Goal: Task Accomplishment & Management: Use online tool/utility

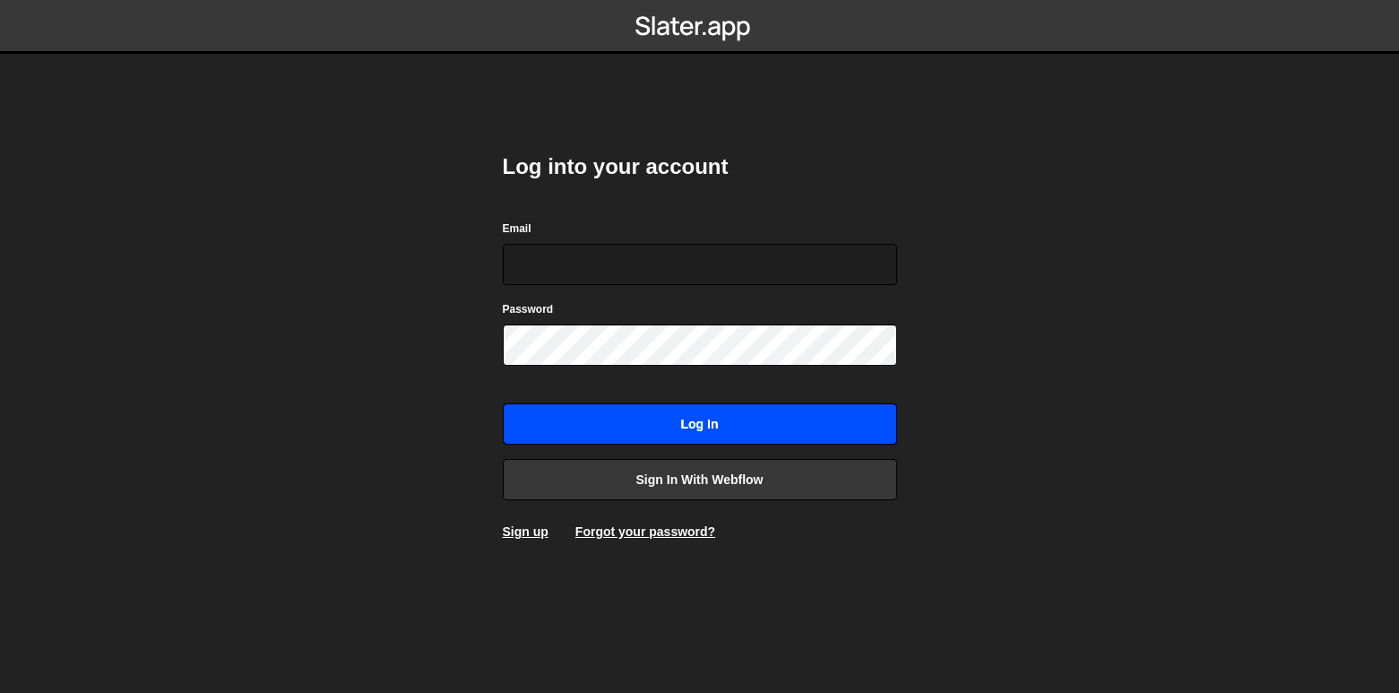
type input "zane@krum.marketing"
click at [660, 414] on input "Log in" at bounding box center [700, 423] width 394 height 41
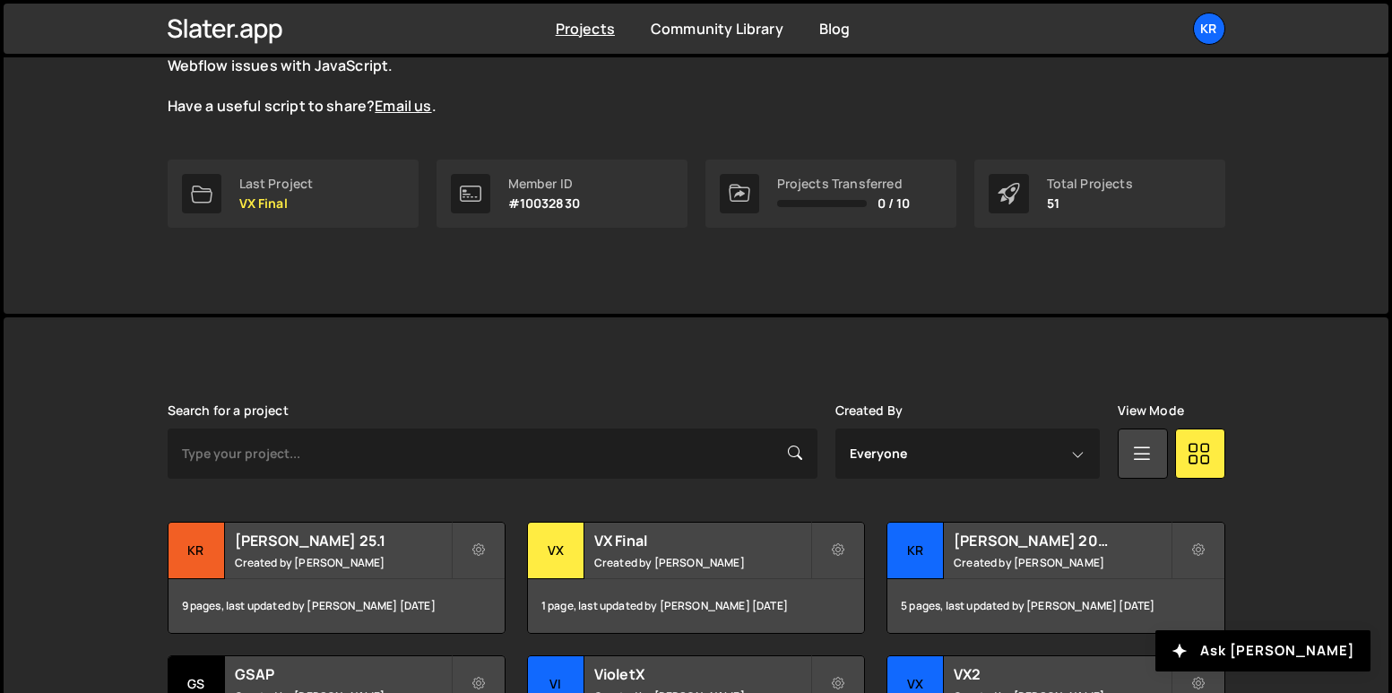
scroll to position [295, 0]
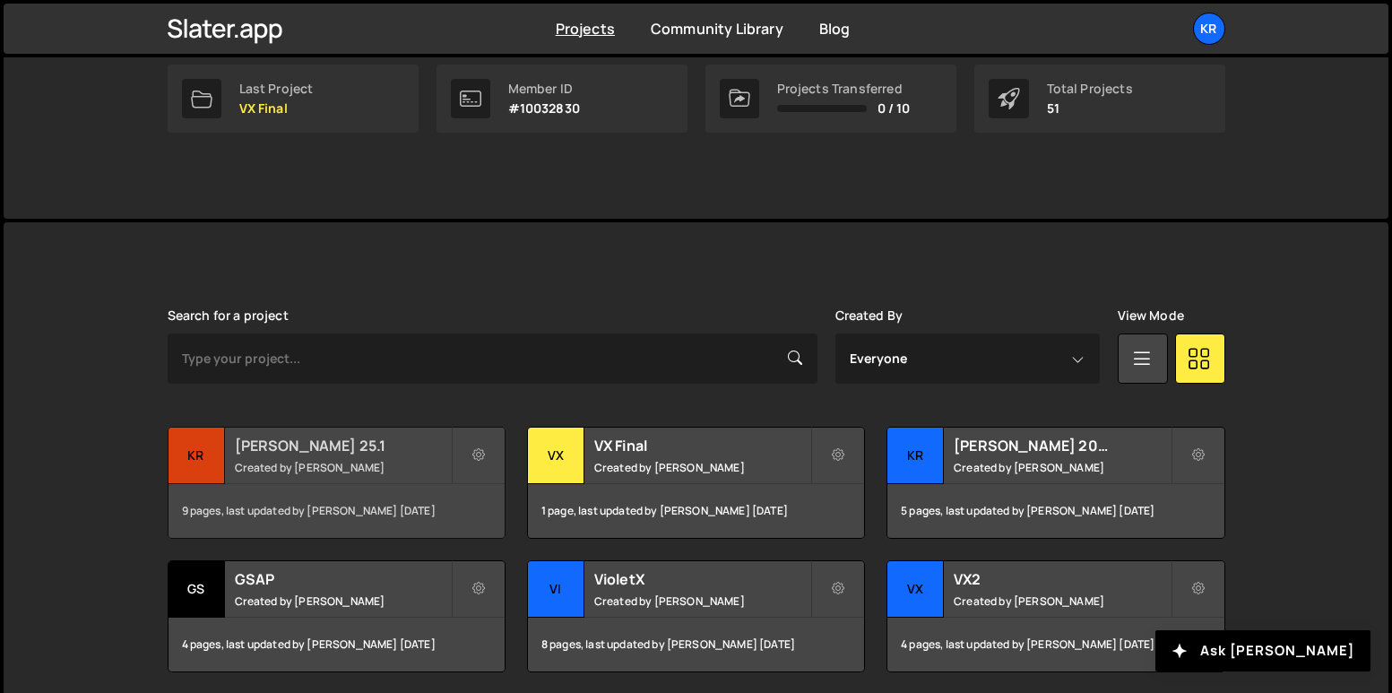
click at [350, 462] on small "Created by [PERSON_NAME]" at bounding box center [343, 467] width 216 height 15
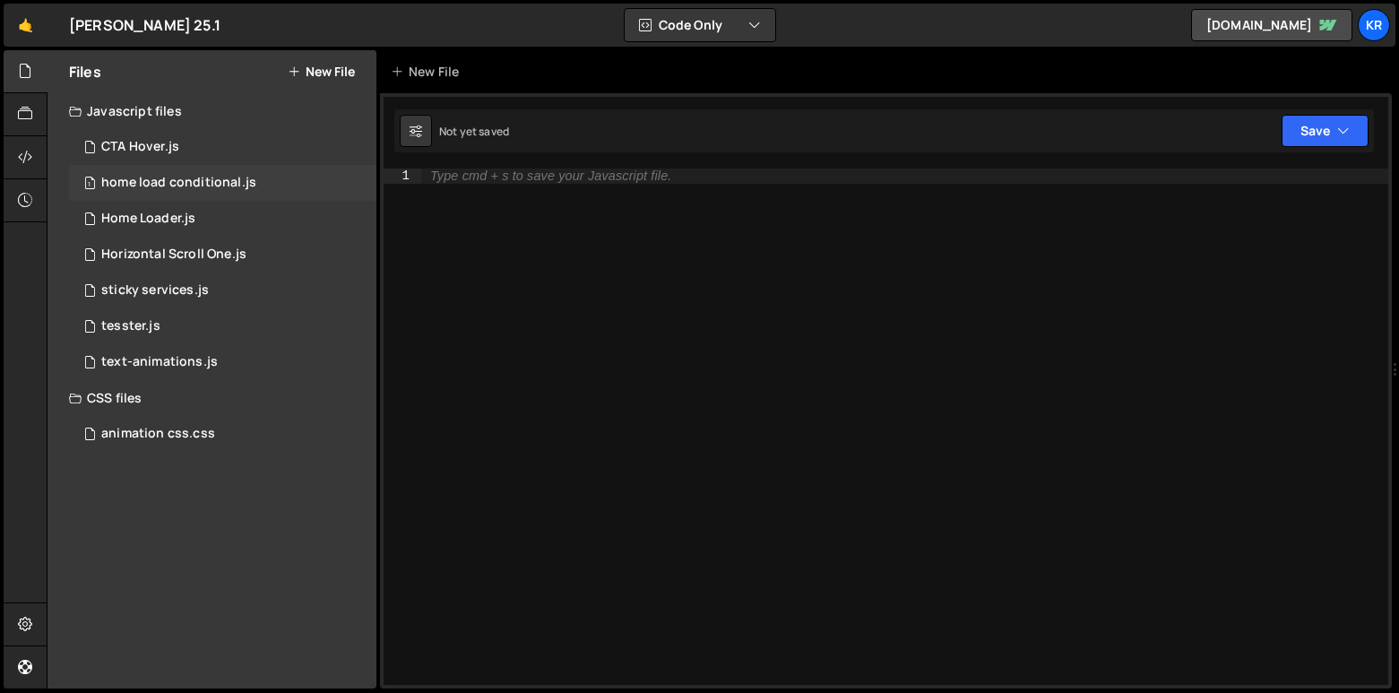
click at [201, 176] on div "home load conditional.js" at bounding box center [178, 183] width 155 height 16
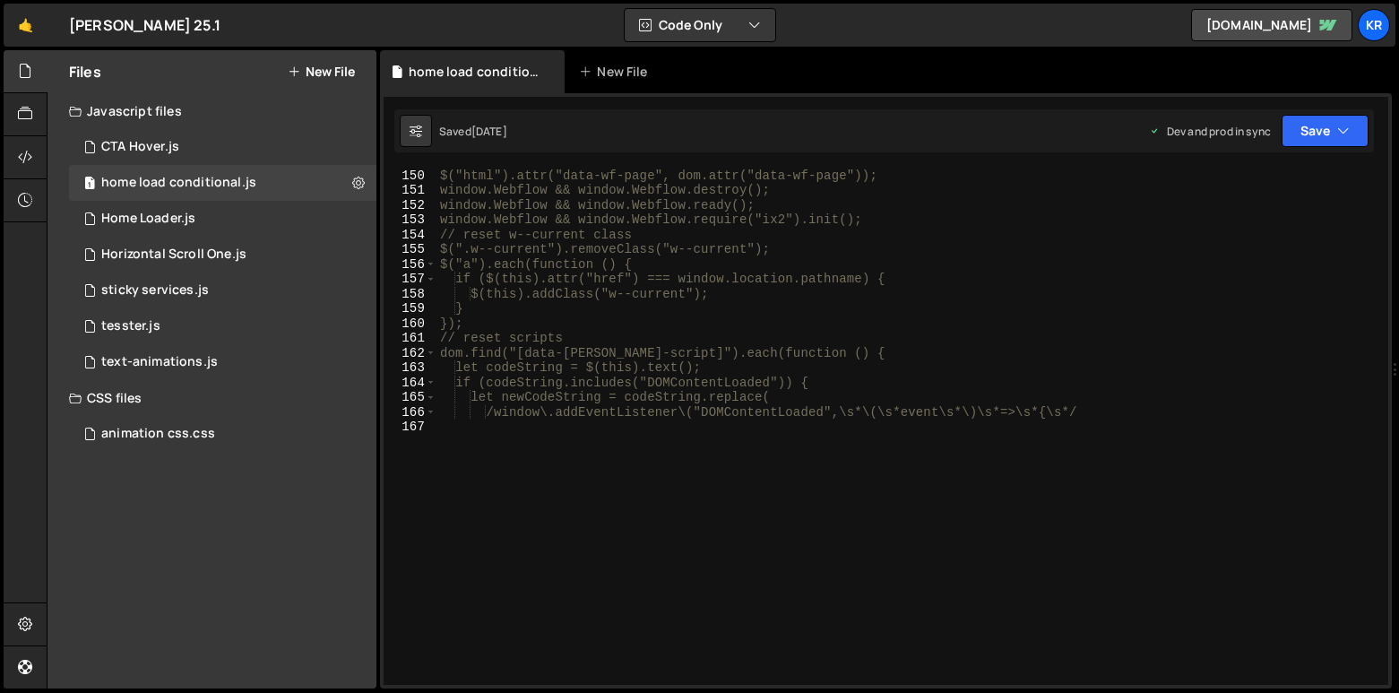
scroll to position [2204, 0]
click at [168, 218] on div "Home Loader.js" at bounding box center [148, 219] width 94 height 16
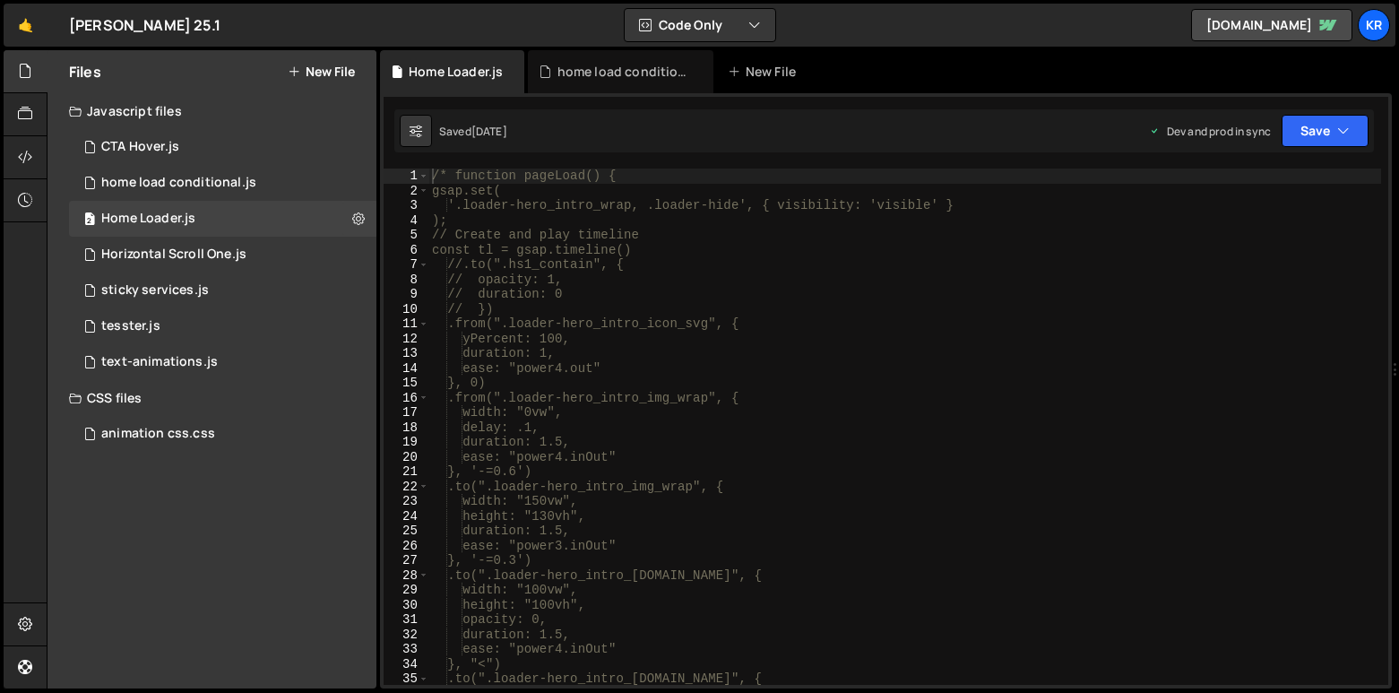
scroll to position [0, 0]
click at [186, 264] on div "1 Horizontal Scroll One.js 0" at bounding box center [222, 255] width 307 height 36
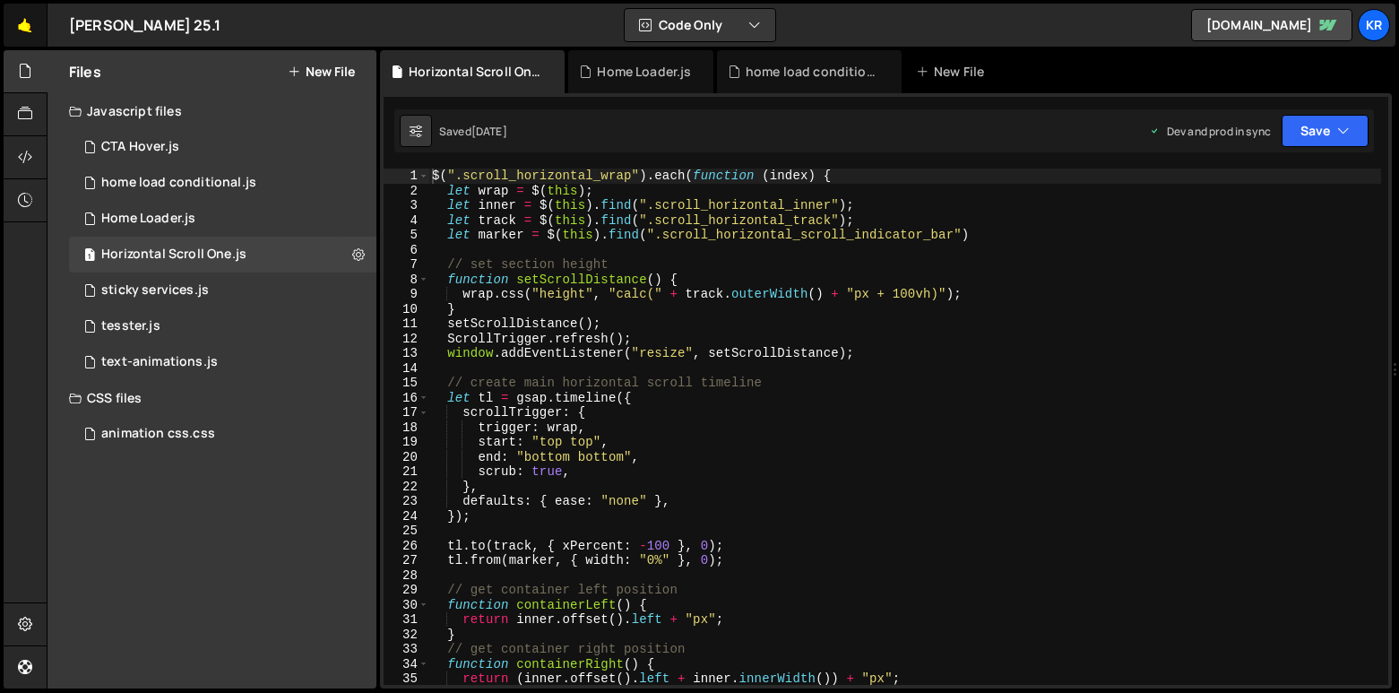
click at [28, 18] on link "🤙" at bounding box center [26, 25] width 44 height 43
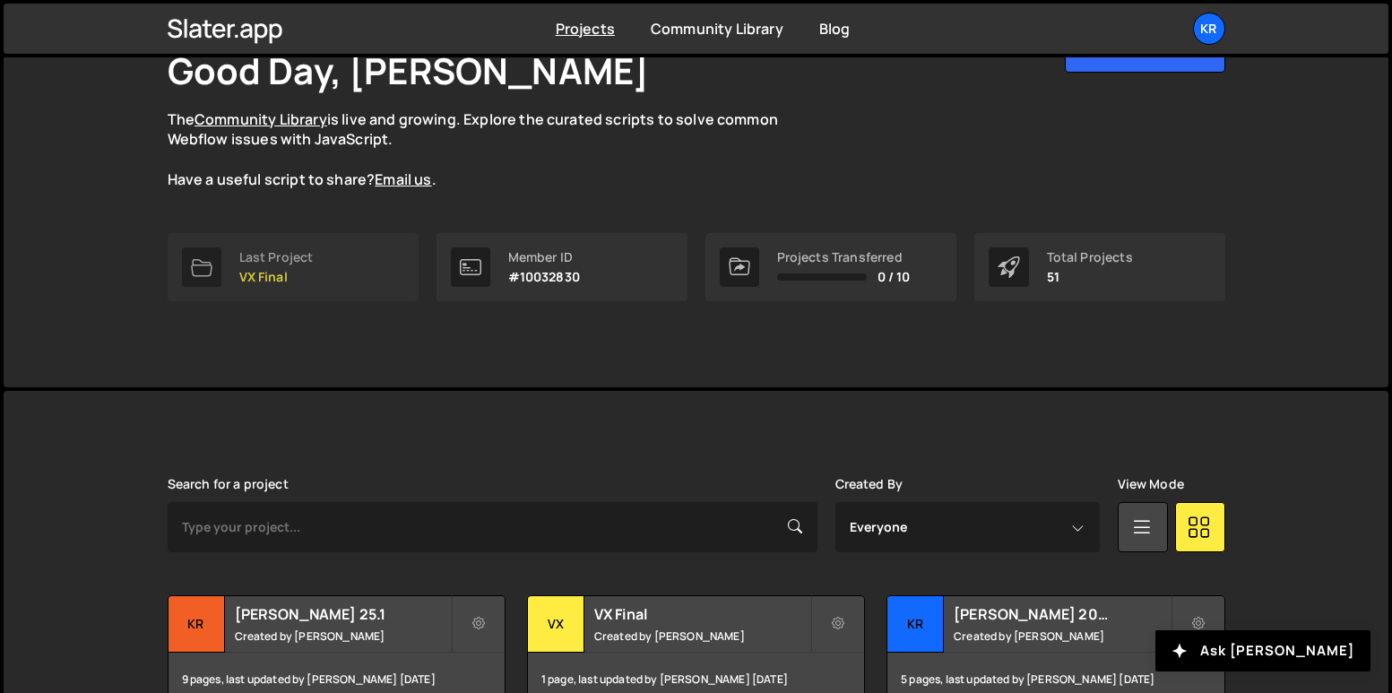
scroll to position [352, 0]
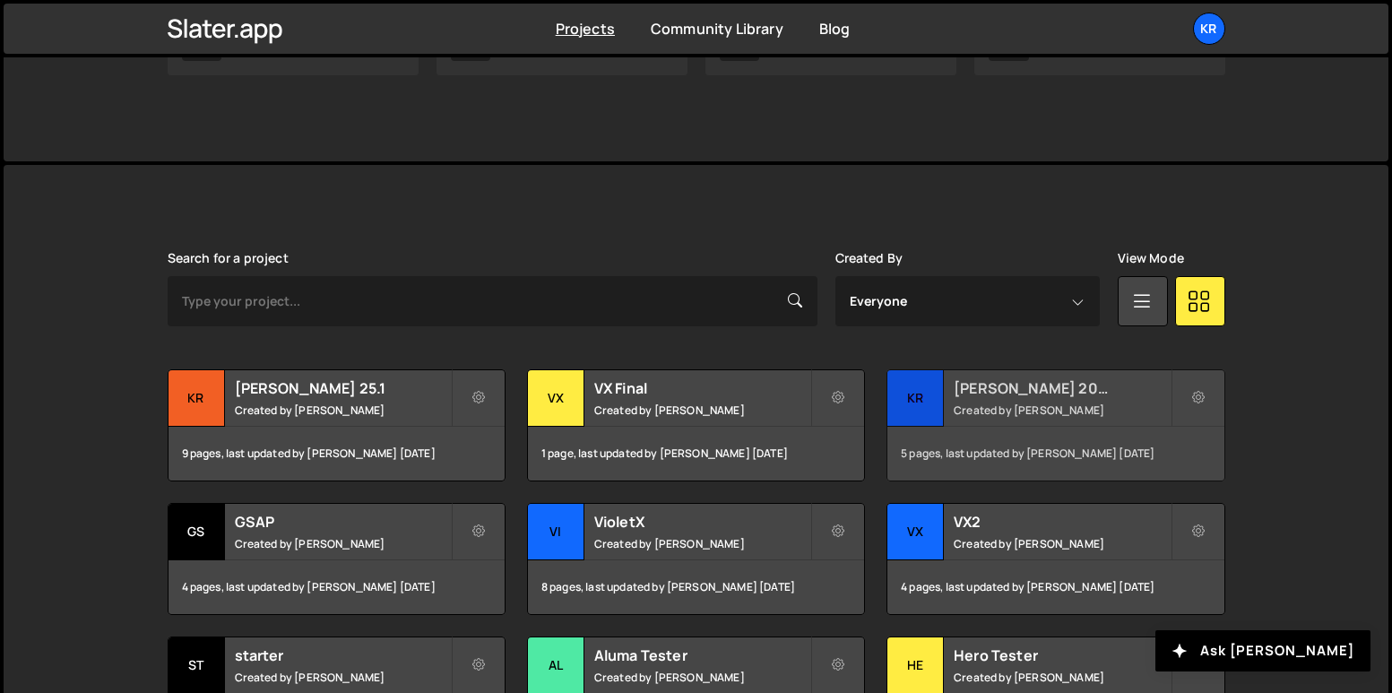
click at [1014, 387] on h2 "[PERSON_NAME] 2025.4" at bounding box center [1062, 388] width 216 height 20
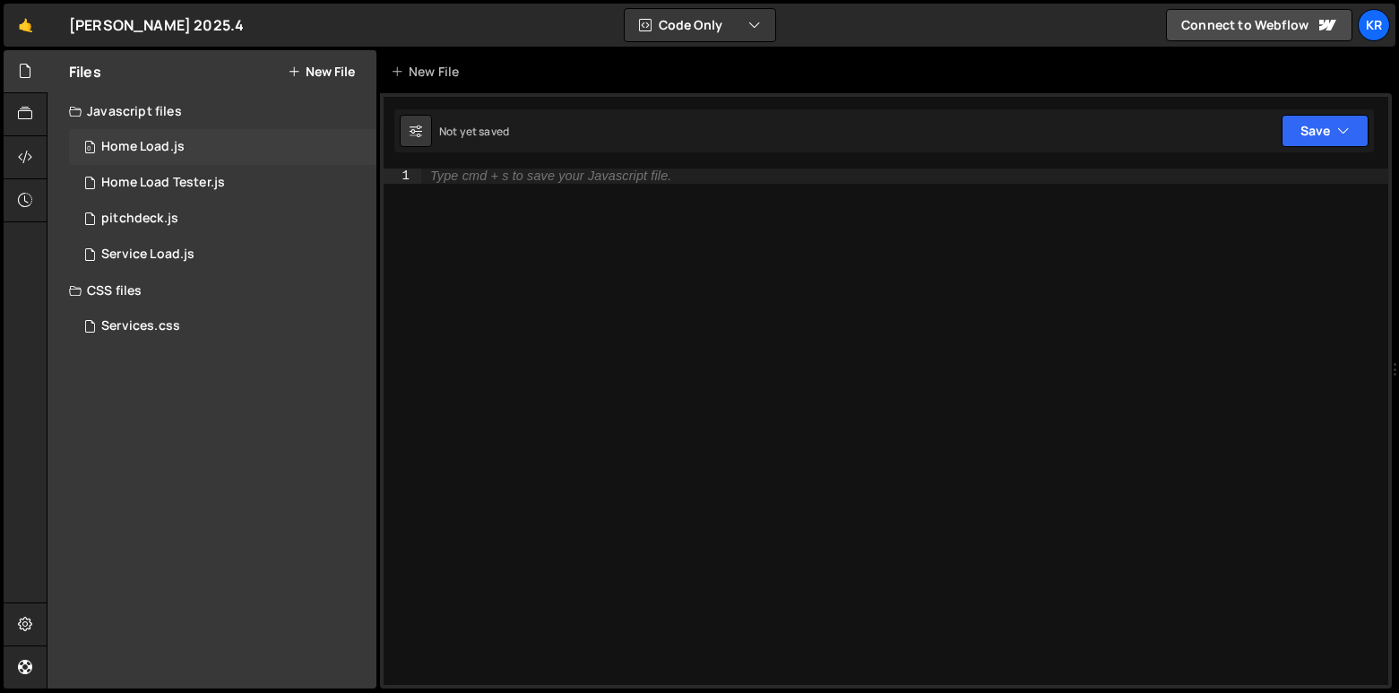
click at [218, 138] on div "0 Home Load.js 0" at bounding box center [222, 147] width 307 height 36
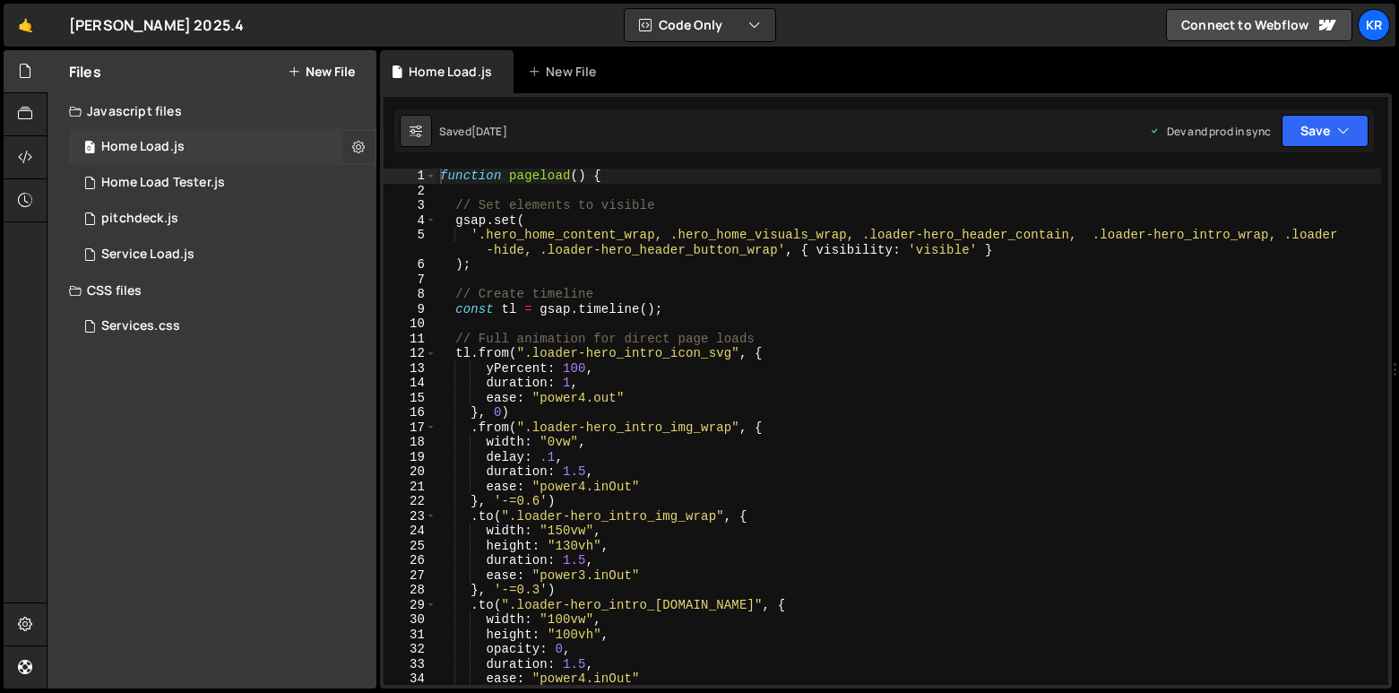
click at [360, 143] on icon at bounding box center [358, 146] width 13 height 17
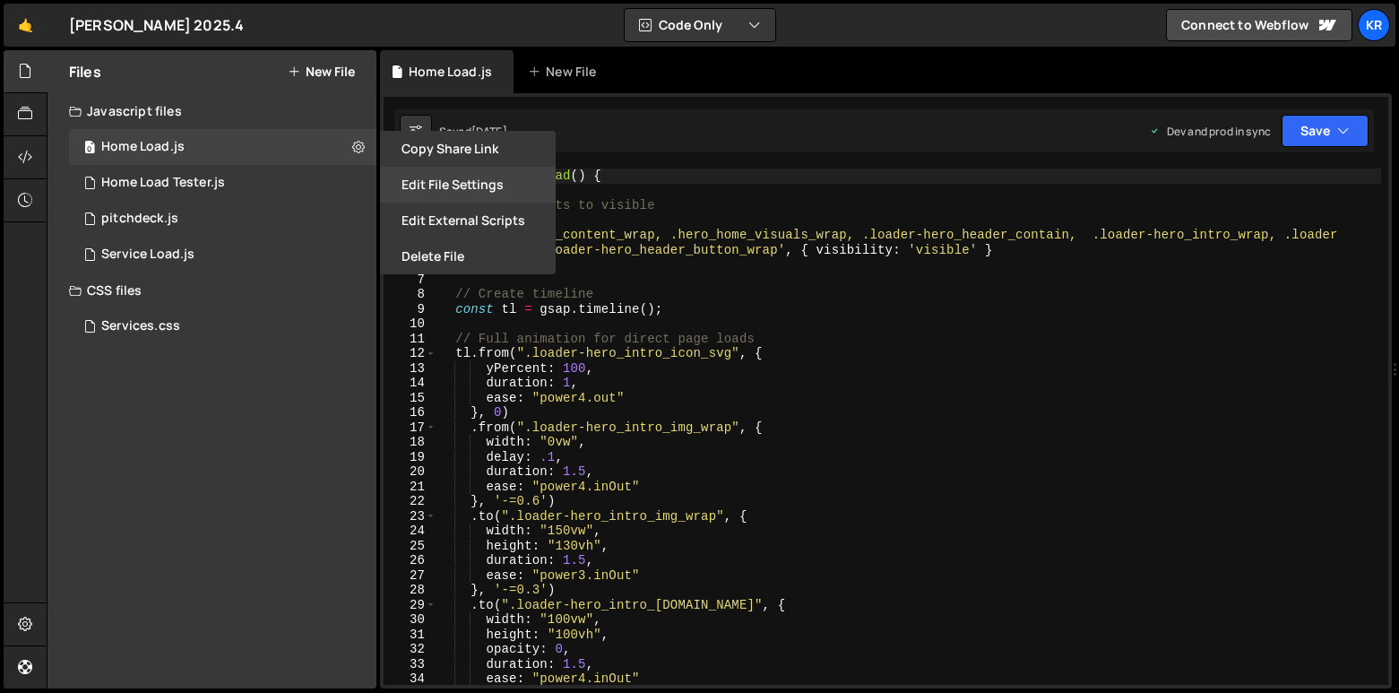
click at [469, 185] on button "Edit File Settings" at bounding box center [468, 185] width 176 height 36
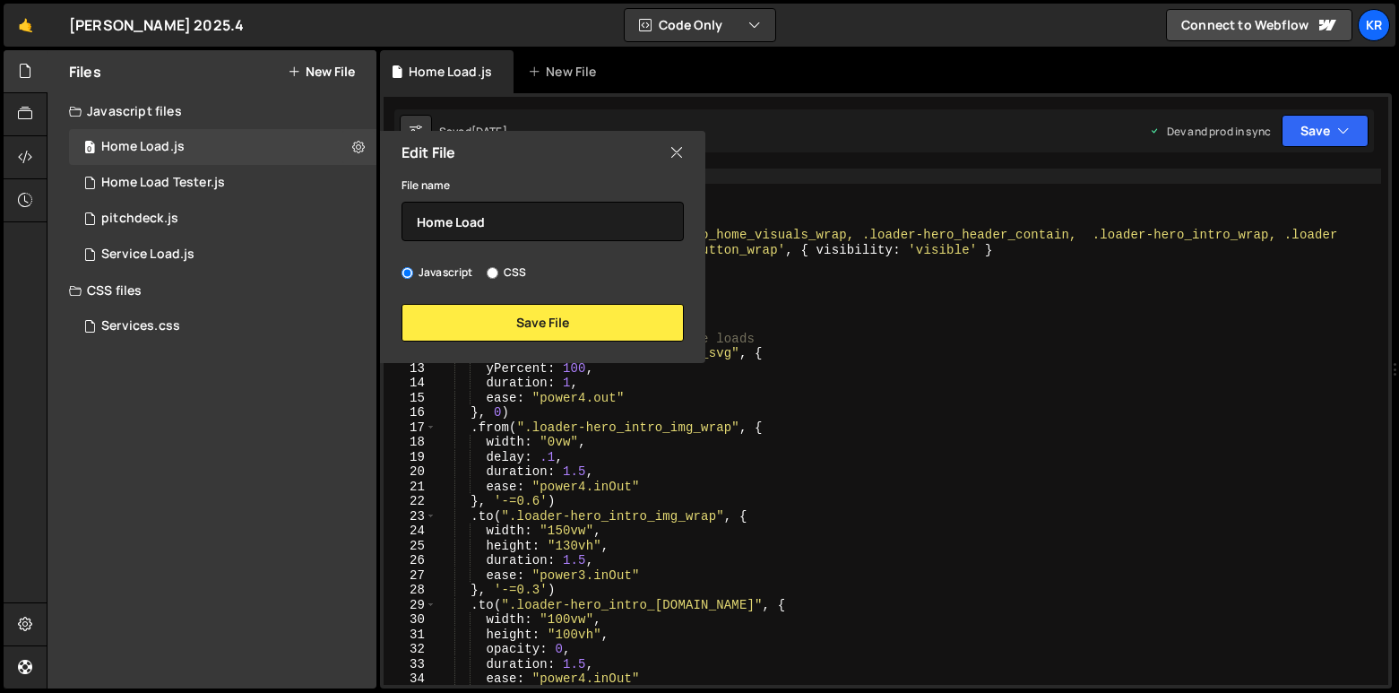
click at [678, 145] on icon at bounding box center [677, 153] width 14 height 20
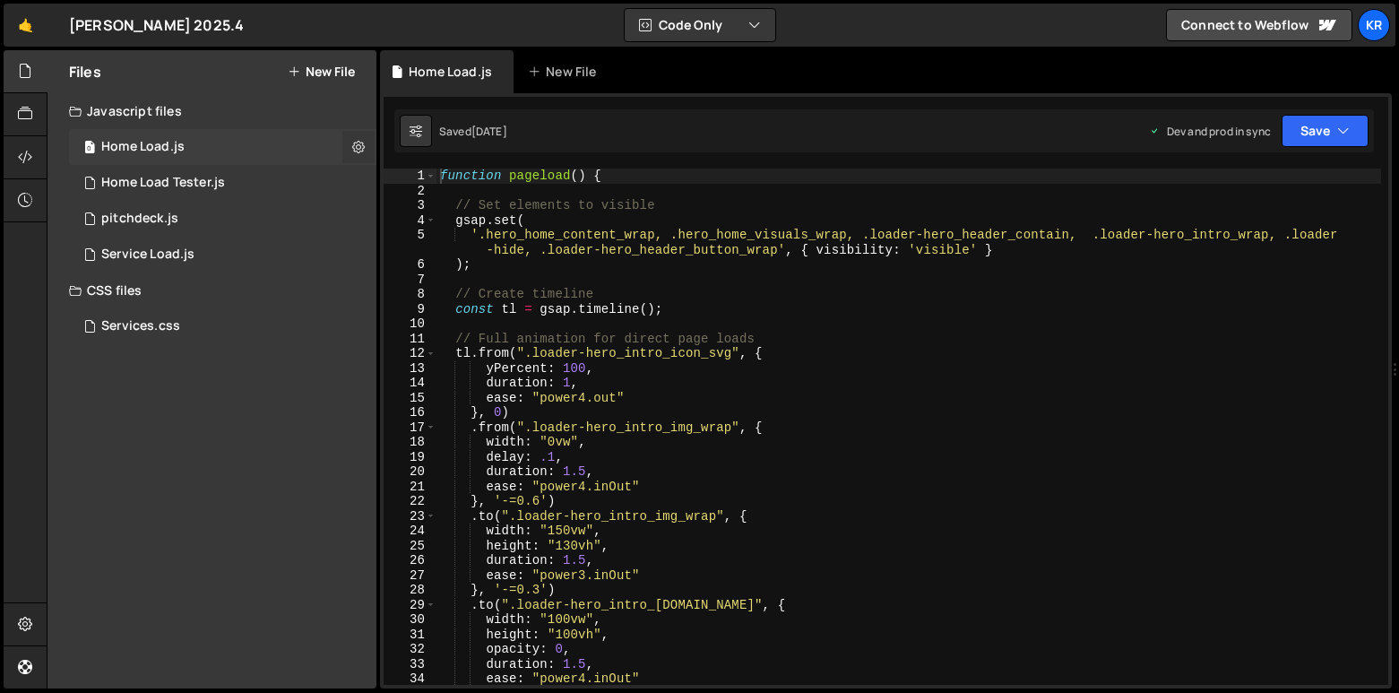
click at [351, 146] on button at bounding box center [358, 147] width 32 height 32
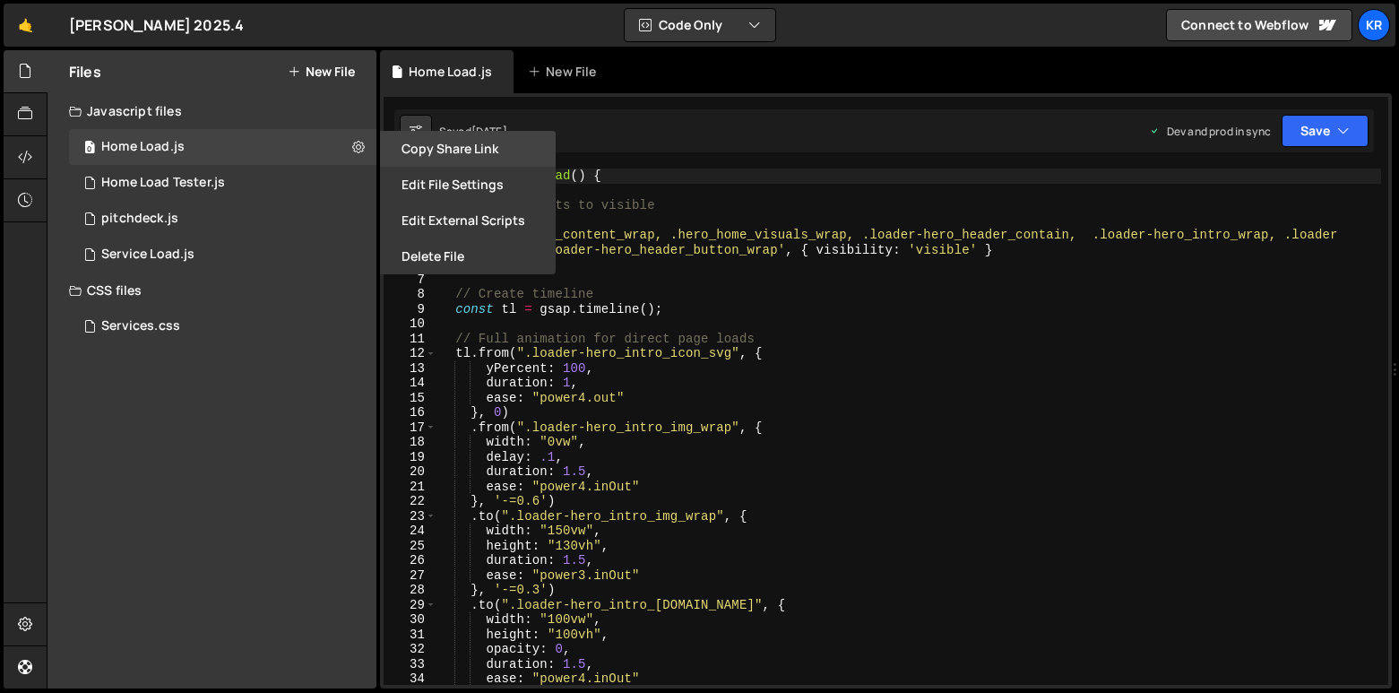
click at [464, 143] on button "Copy share link" at bounding box center [468, 149] width 176 height 36
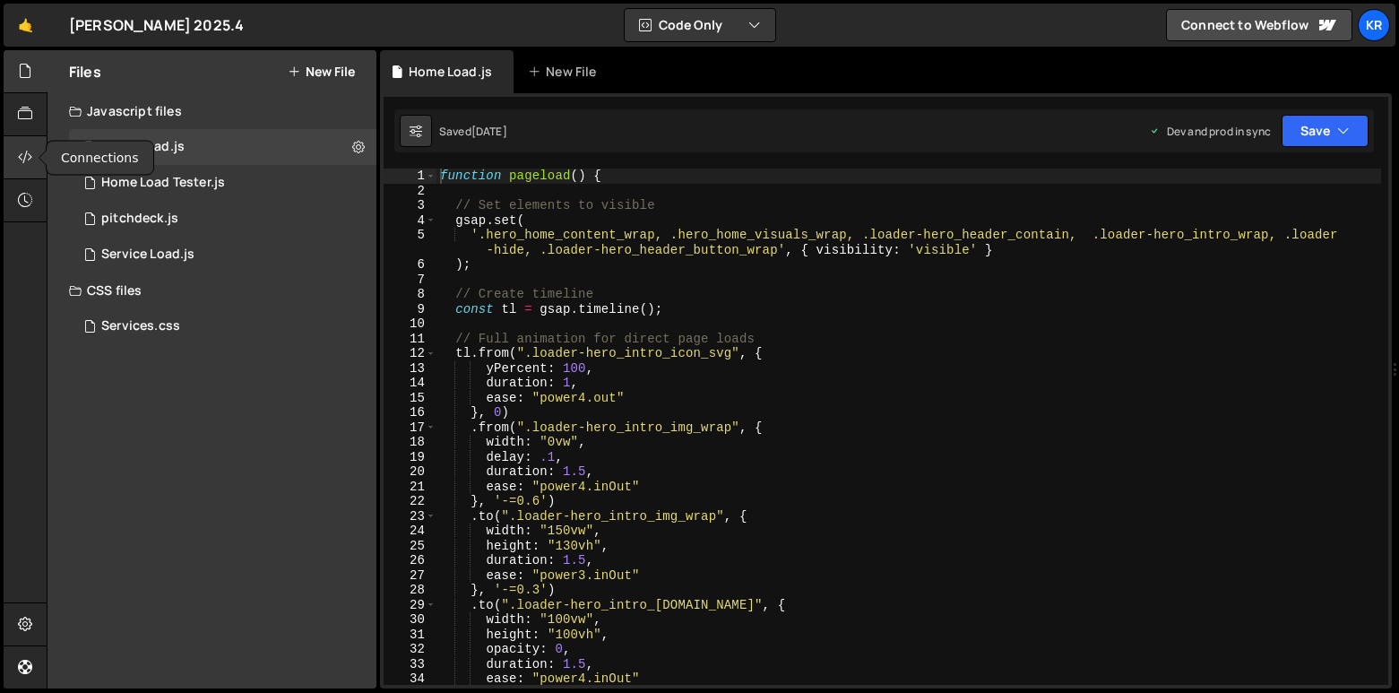
click at [22, 151] on icon at bounding box center [25, 157] width 14 height 20
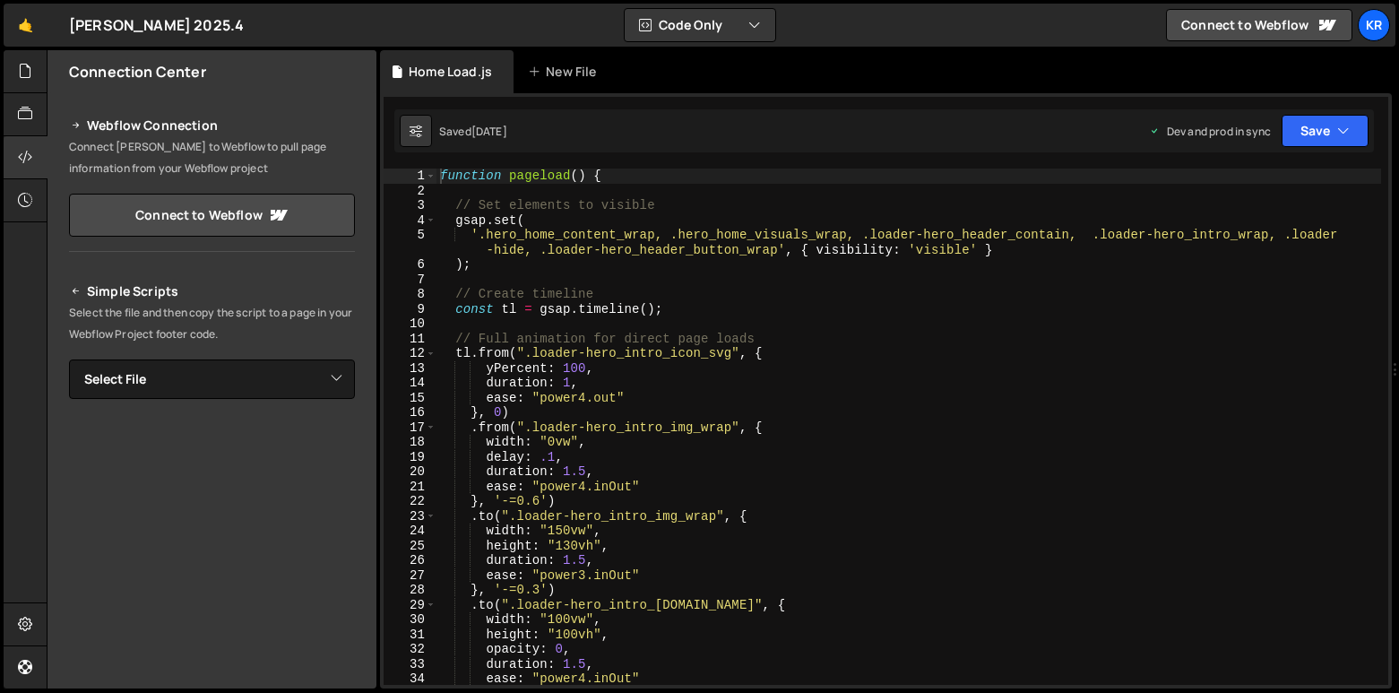
scroll to position [119, 0]
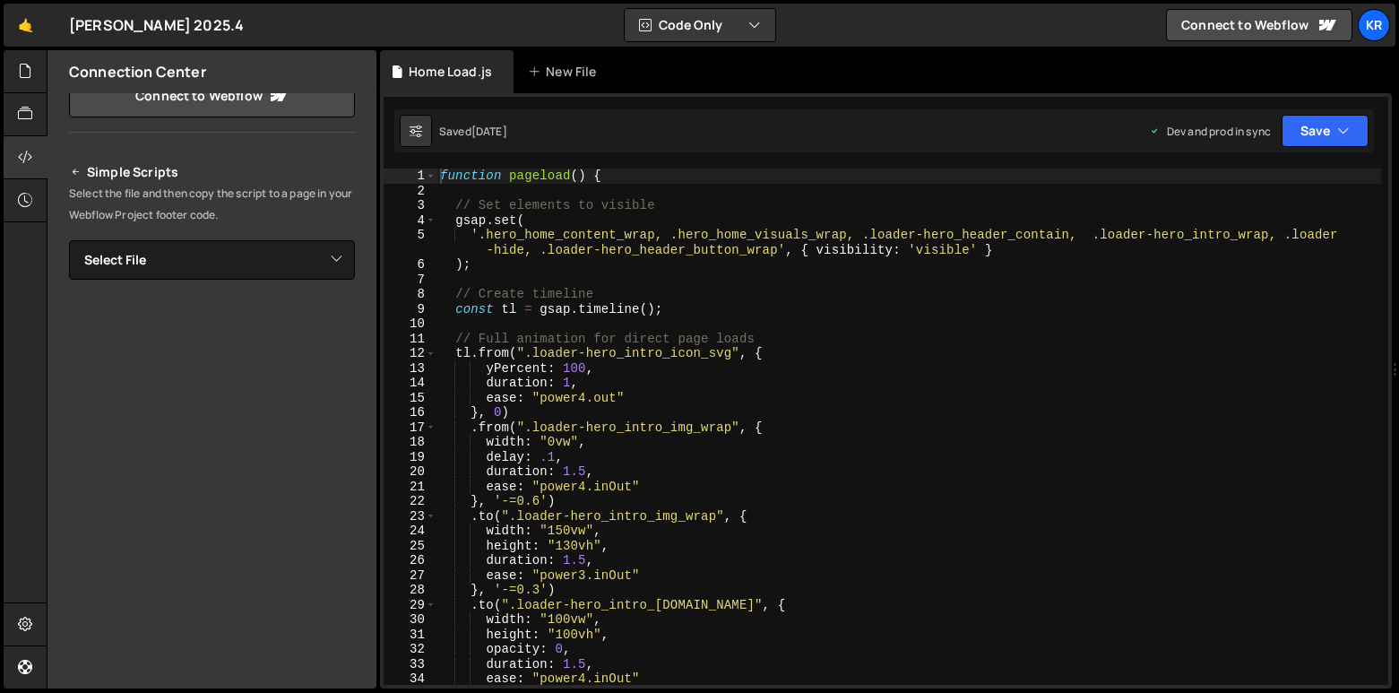
click at [272, 228] on div "Simple Scripts Select the file and then copy the script to a page in your Webfl…" at bounding box center [212, 405] width 286 height 488
click at [251, 259] on select "Select File Home Load.js Home Load Tester.js pitchdeck.js Service Load.js Servi…" at bounding box center [212, 259] width 286 height 39
select select "38785"
click at [69, 240] on select "Select File Home Load.js Home Load Tester.js pitchdeck.js Service Load.js Servi…" at bounding box center [212, 259] width 286 height 39
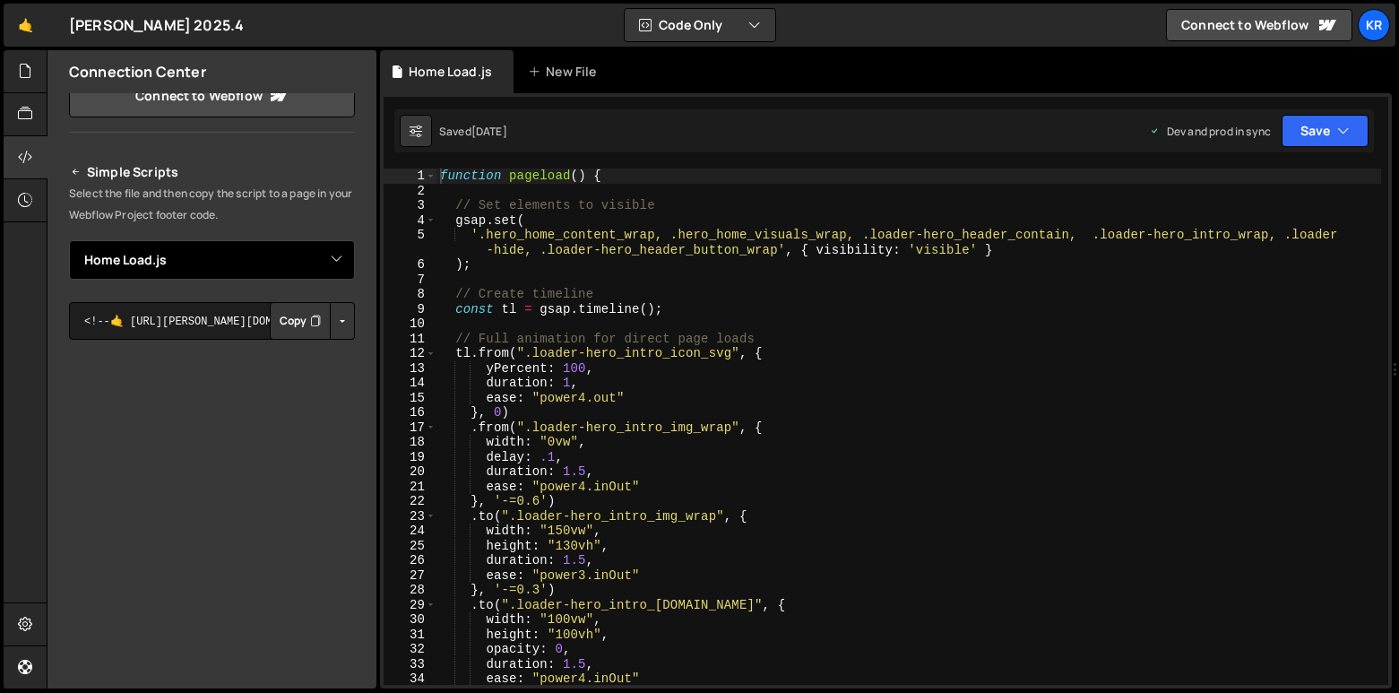
scroll to position [117, 0]
click at [345, 327] on button "Button group with nested dropdown" at bounding box center [342, 324] width 25 height 38
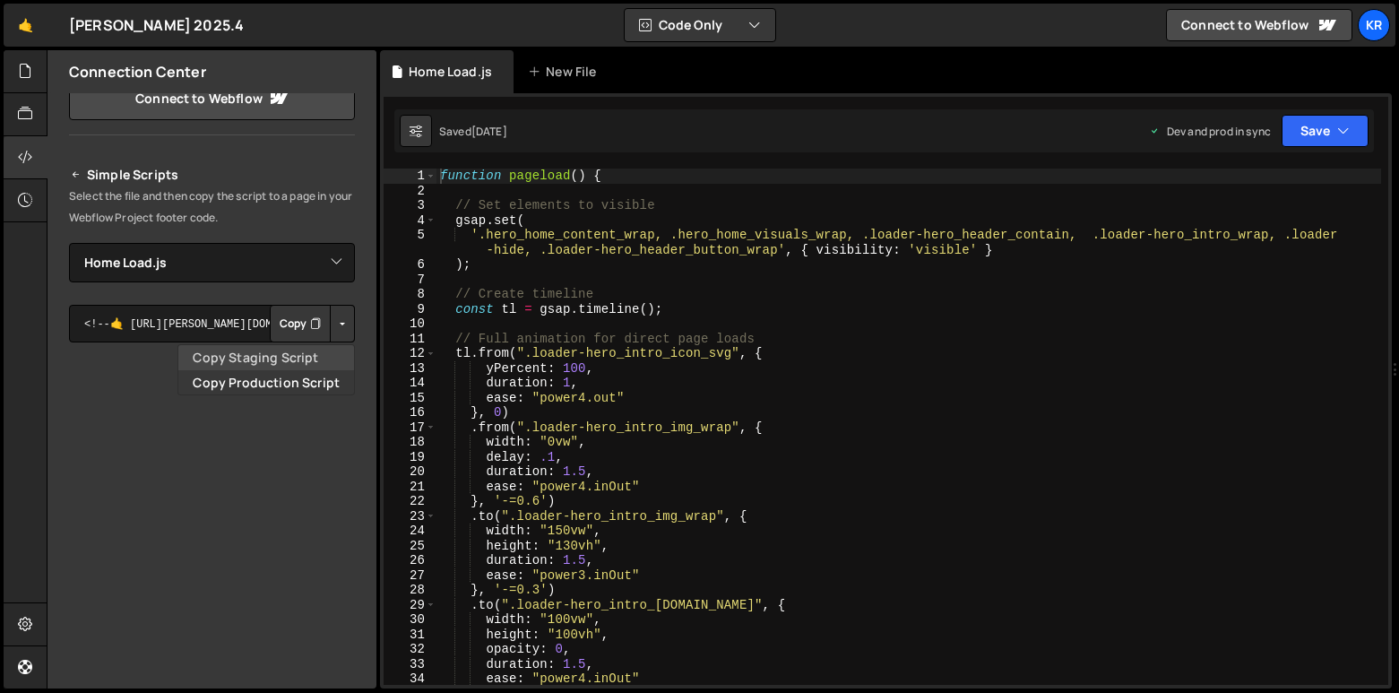
click at [284, 359] on link "Copy Staging Script" at bounding box center [266, 357] width 176 height 25
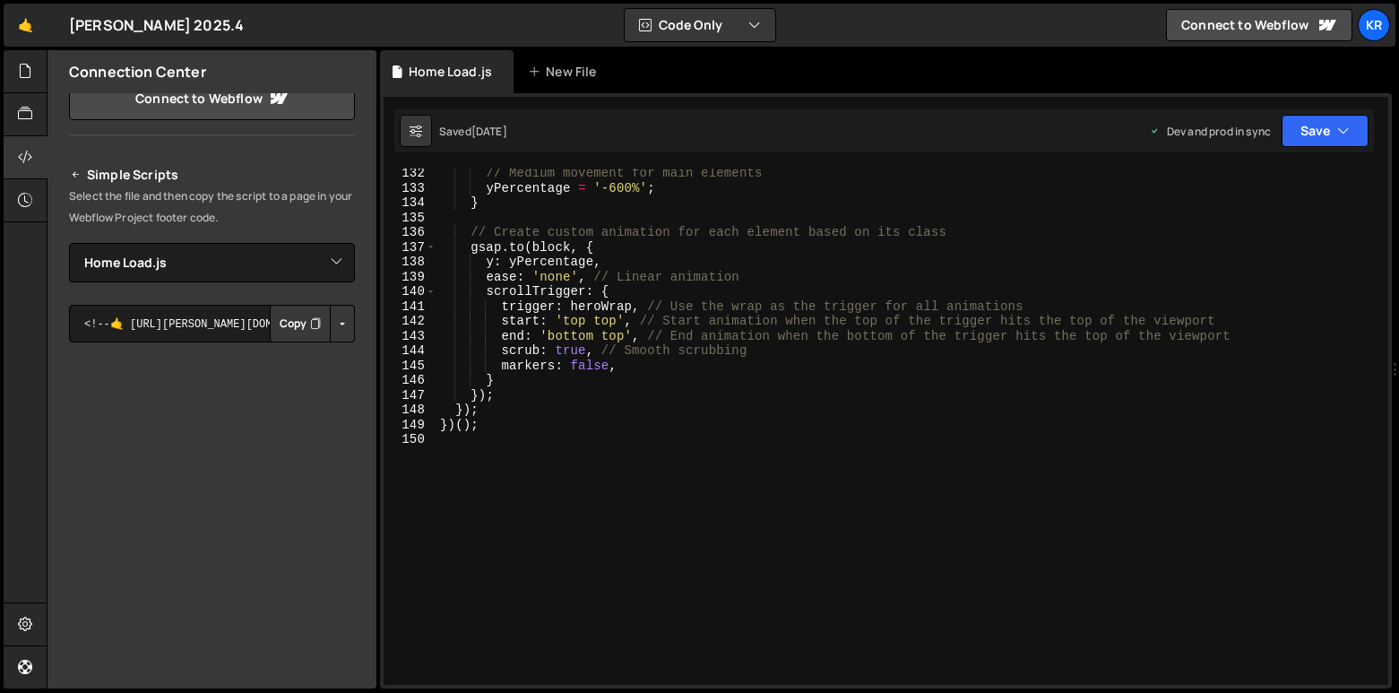
scroll to position [1955, 0]
type textarea "});"
click at [704, 402] on div "// Medium movement for main elements yPercentage = '-600%' ; } // Create custom…" at bounding box center [908, 439] width 945 height 546
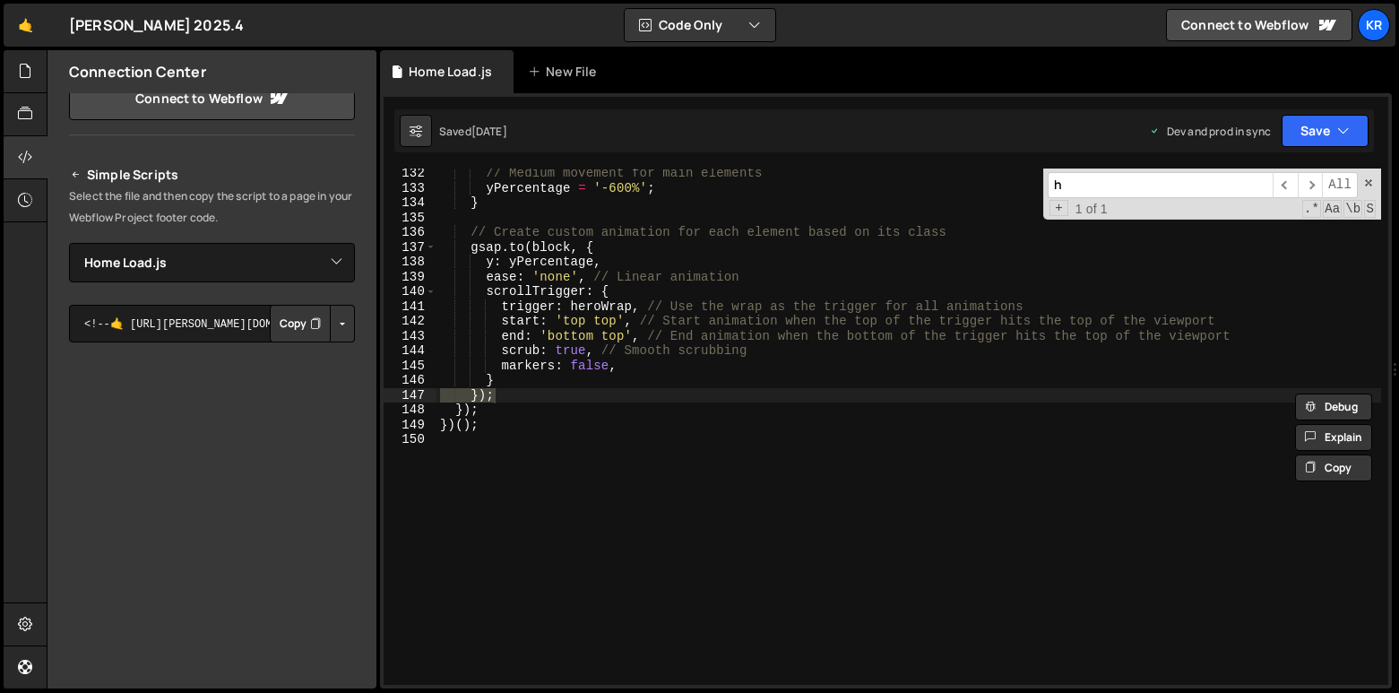
scroll to position [0, 0]
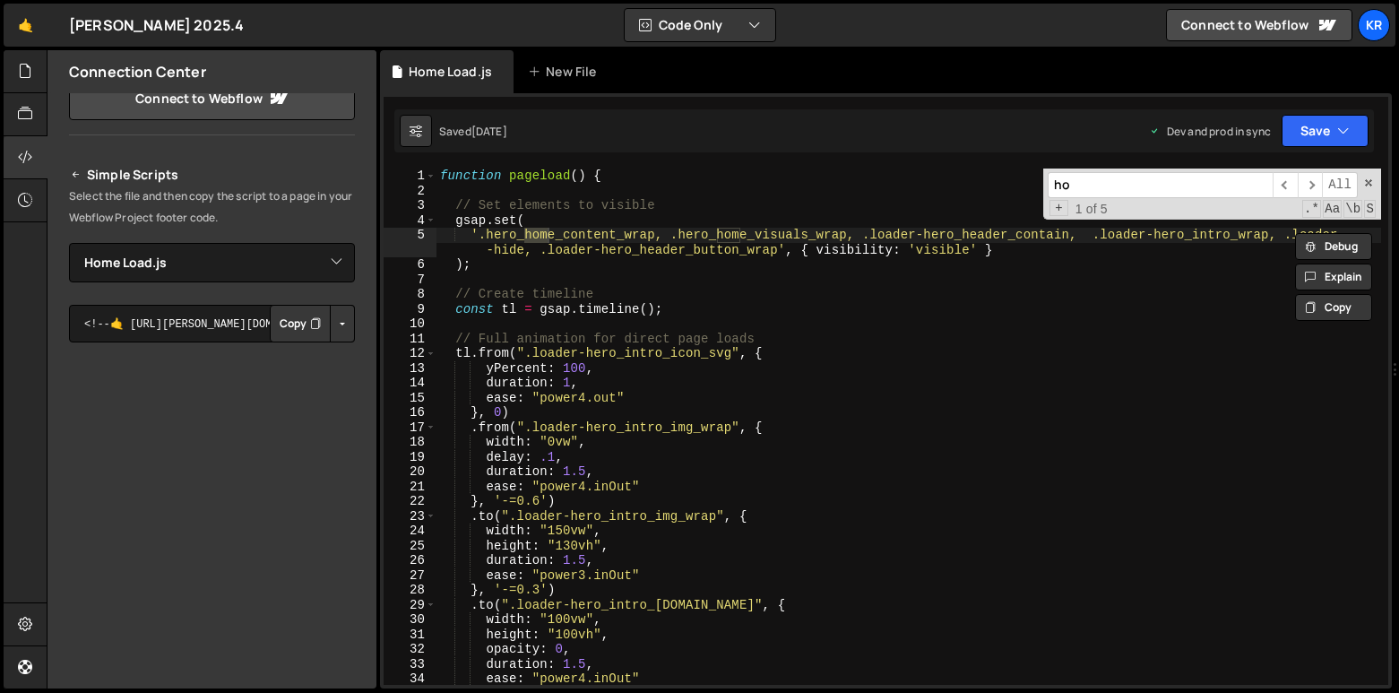
type input "h"
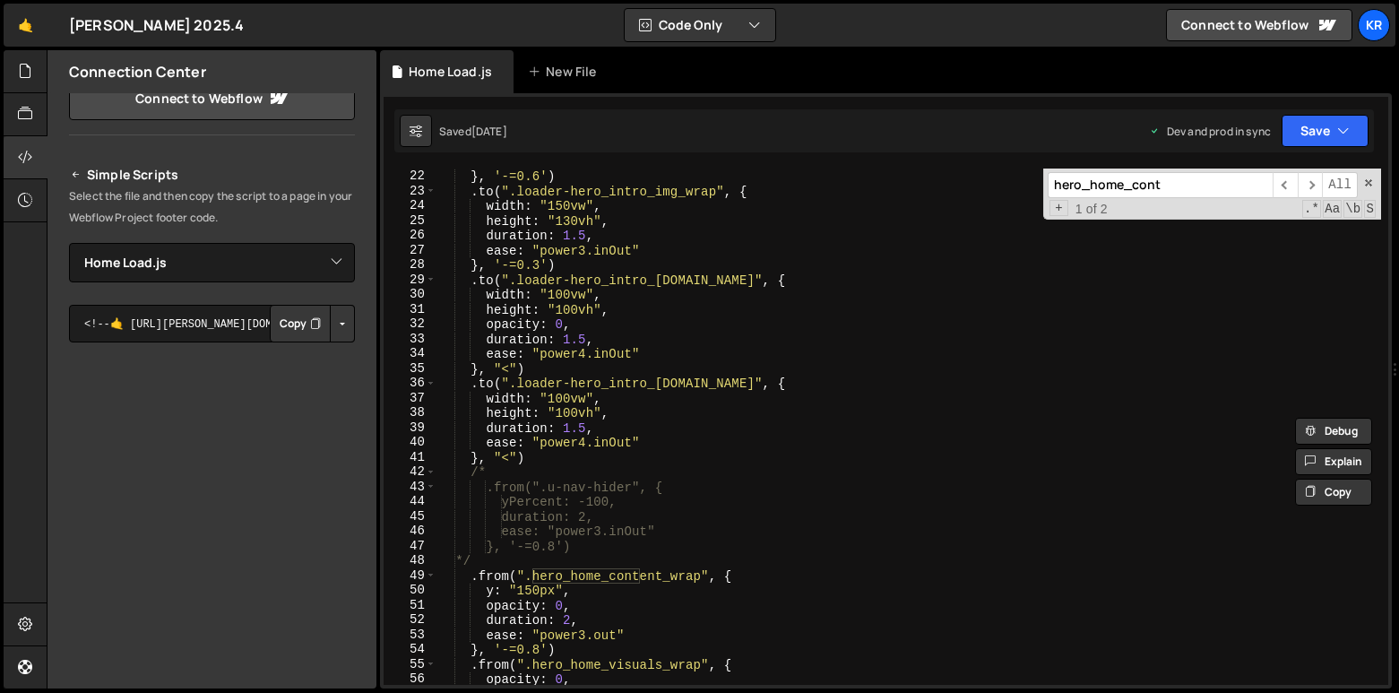
scroll to position [548, 0]
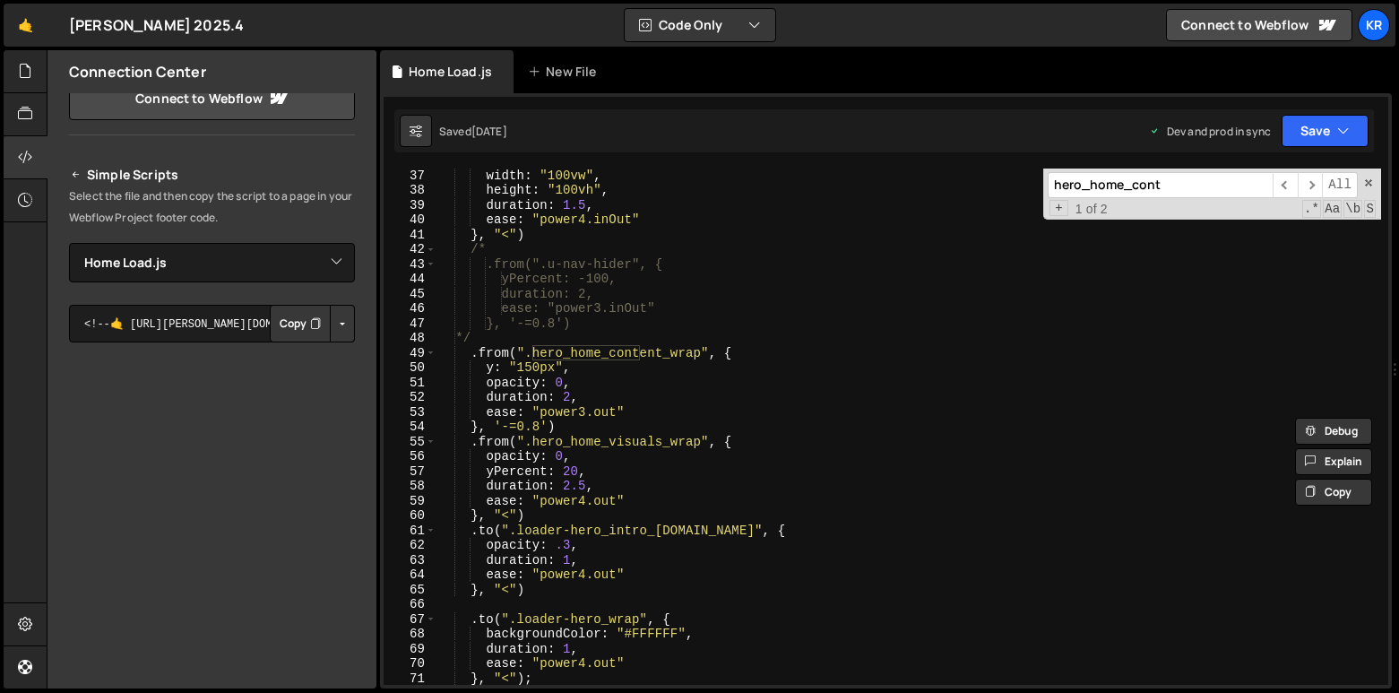
type input "hero_home_cont"
type textarea "duration: 2,"
click at [955, 298] on div "width : "100vw" , height : "100vh" , duration : 1.5 , ease : "power4.inOut" } ,…" at bounding box center [908, 441] width 945 height 546
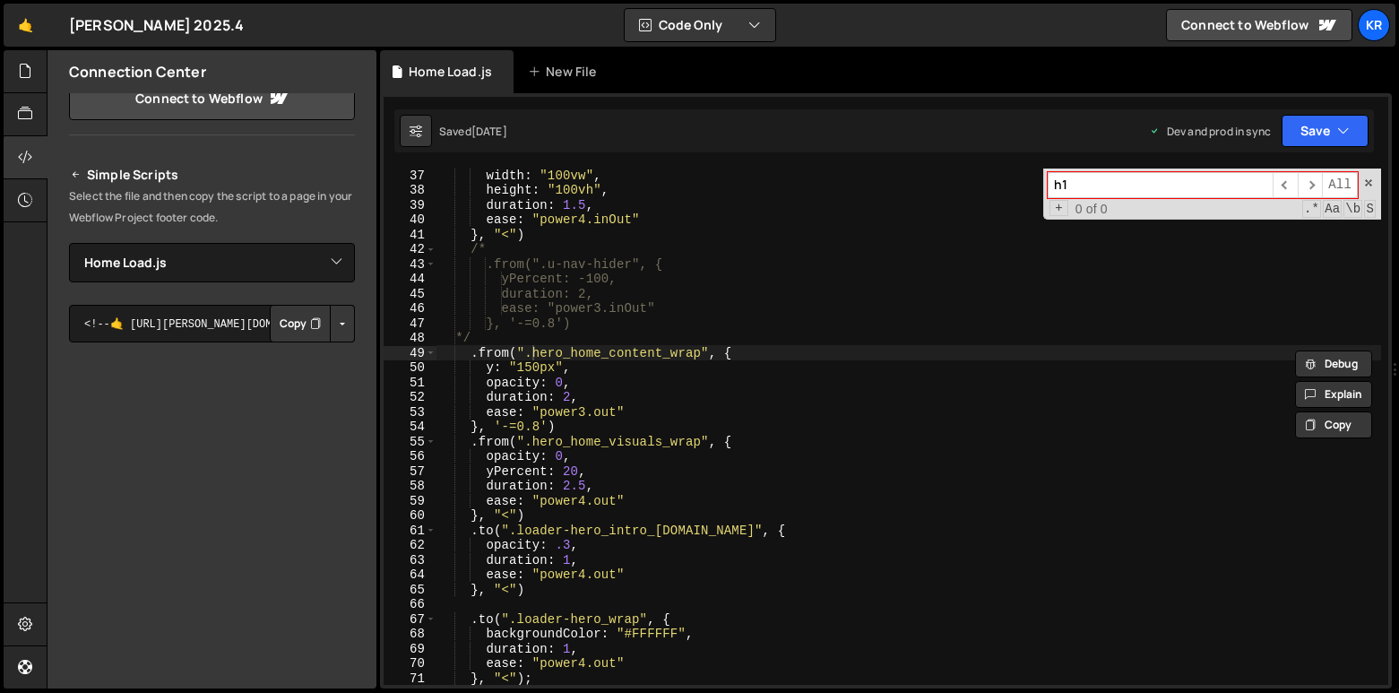
type input "h1"
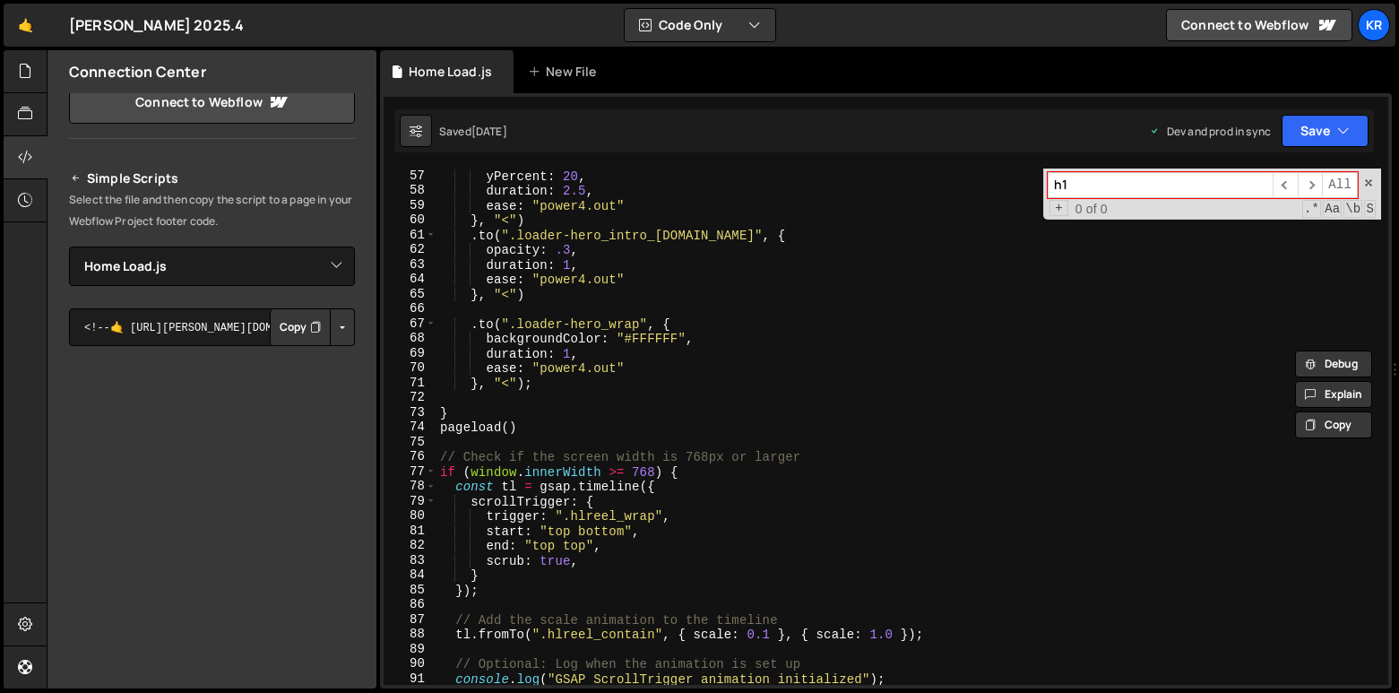
scroll to position [748, 0]
